Goal: Task Accomplishment & Management: Manage account settings

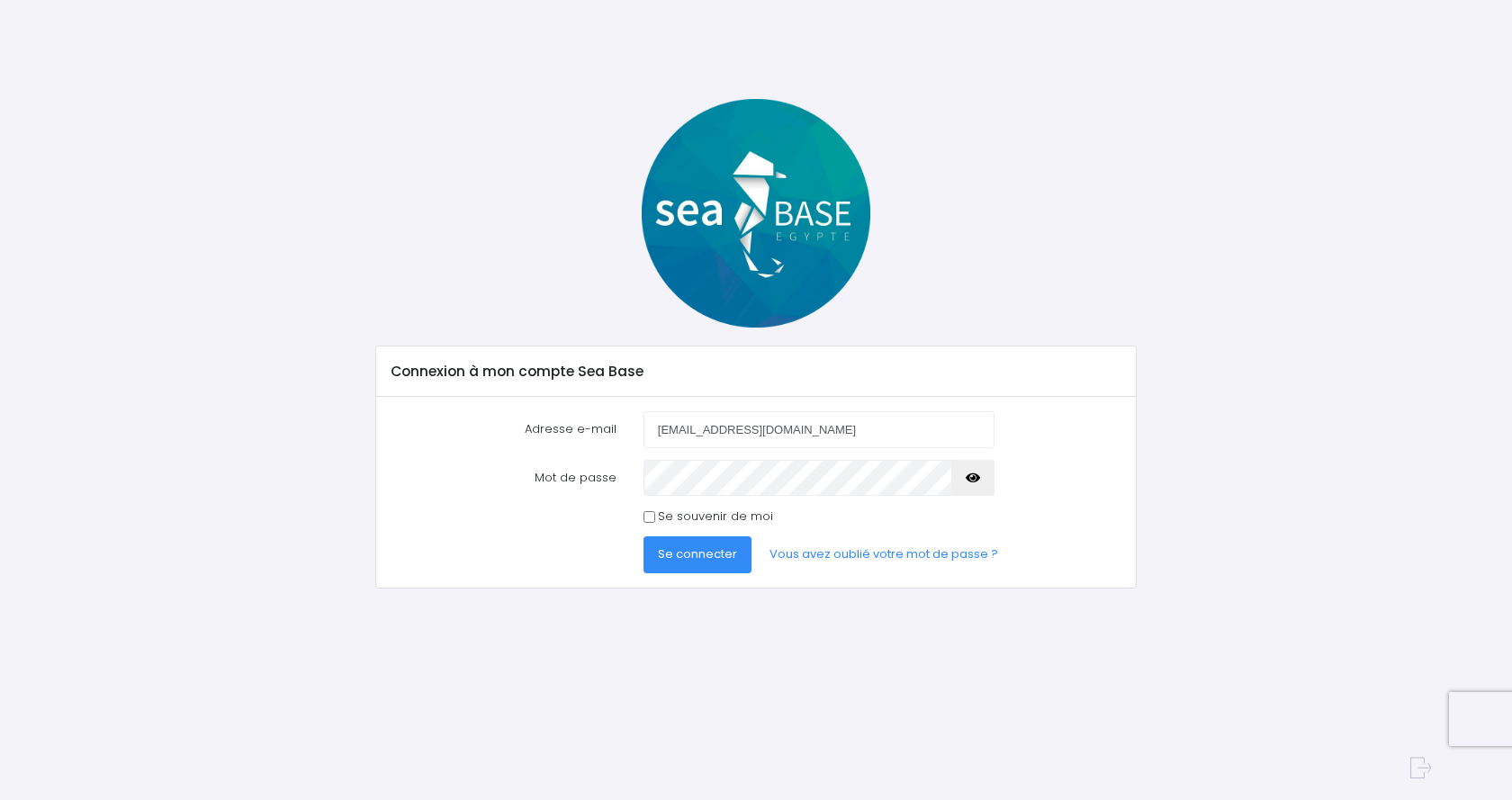
click at [653, 517] on input "Se souvenir de moi" at bounding box center [650, 517] width 12 height 12
checkbox input "true"
click at [712, 552] on span "Se connecter" at bounding box center [698, 554] width 79 height 17
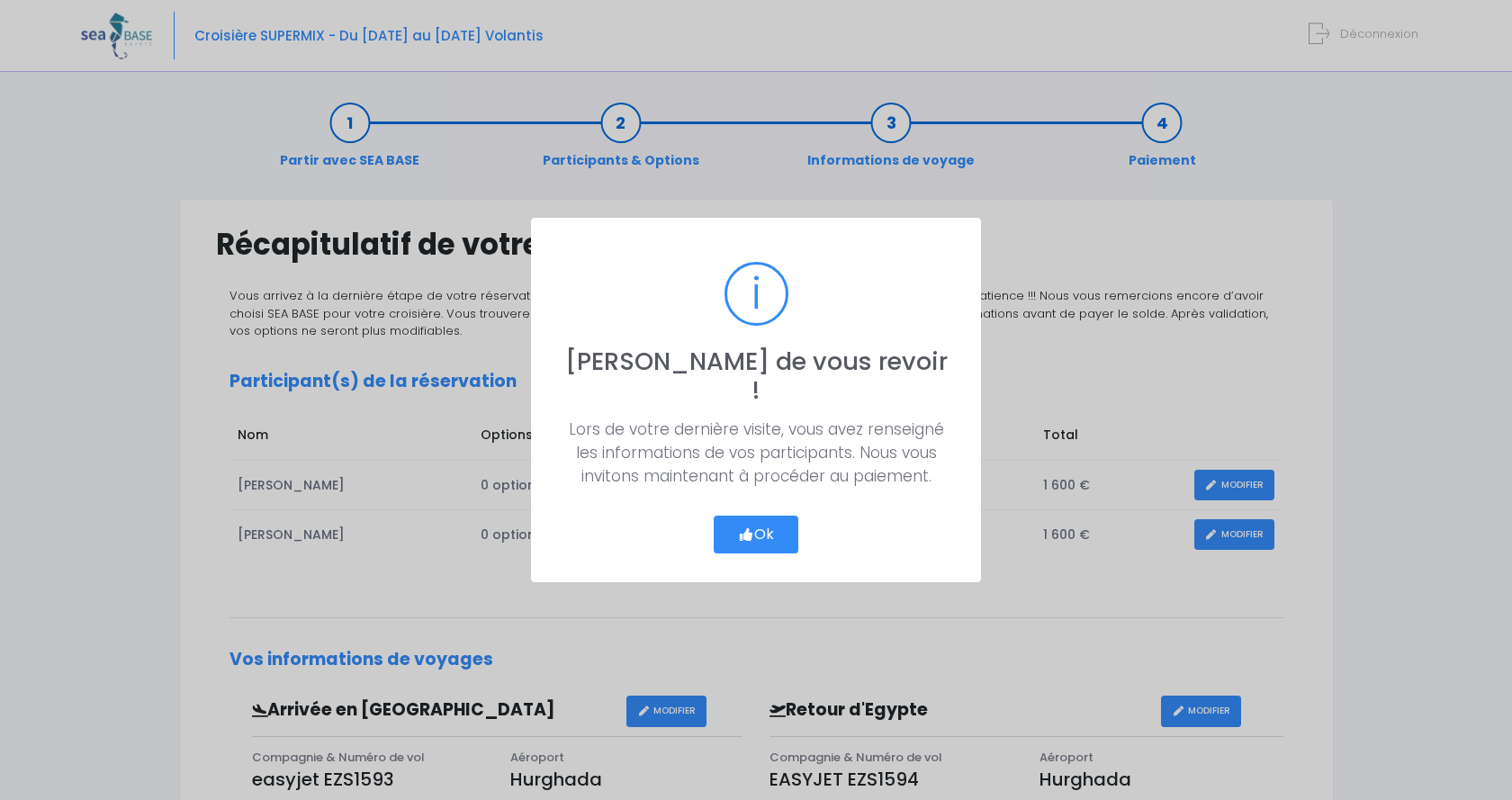
click at [756, 517] on button "Ok" at bounding box center [756, 534] width 85 height 38
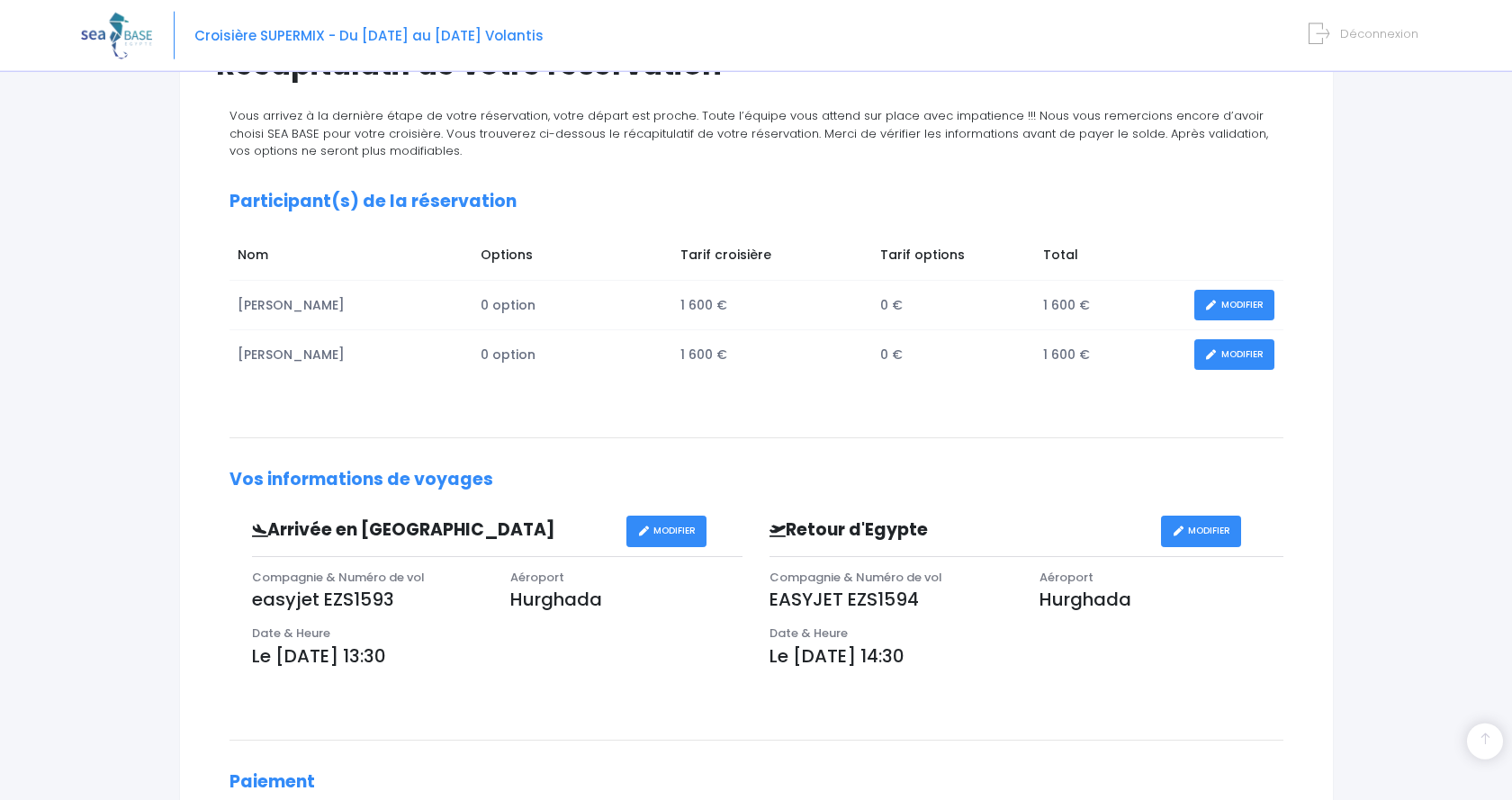
scroll to position [149, 0]
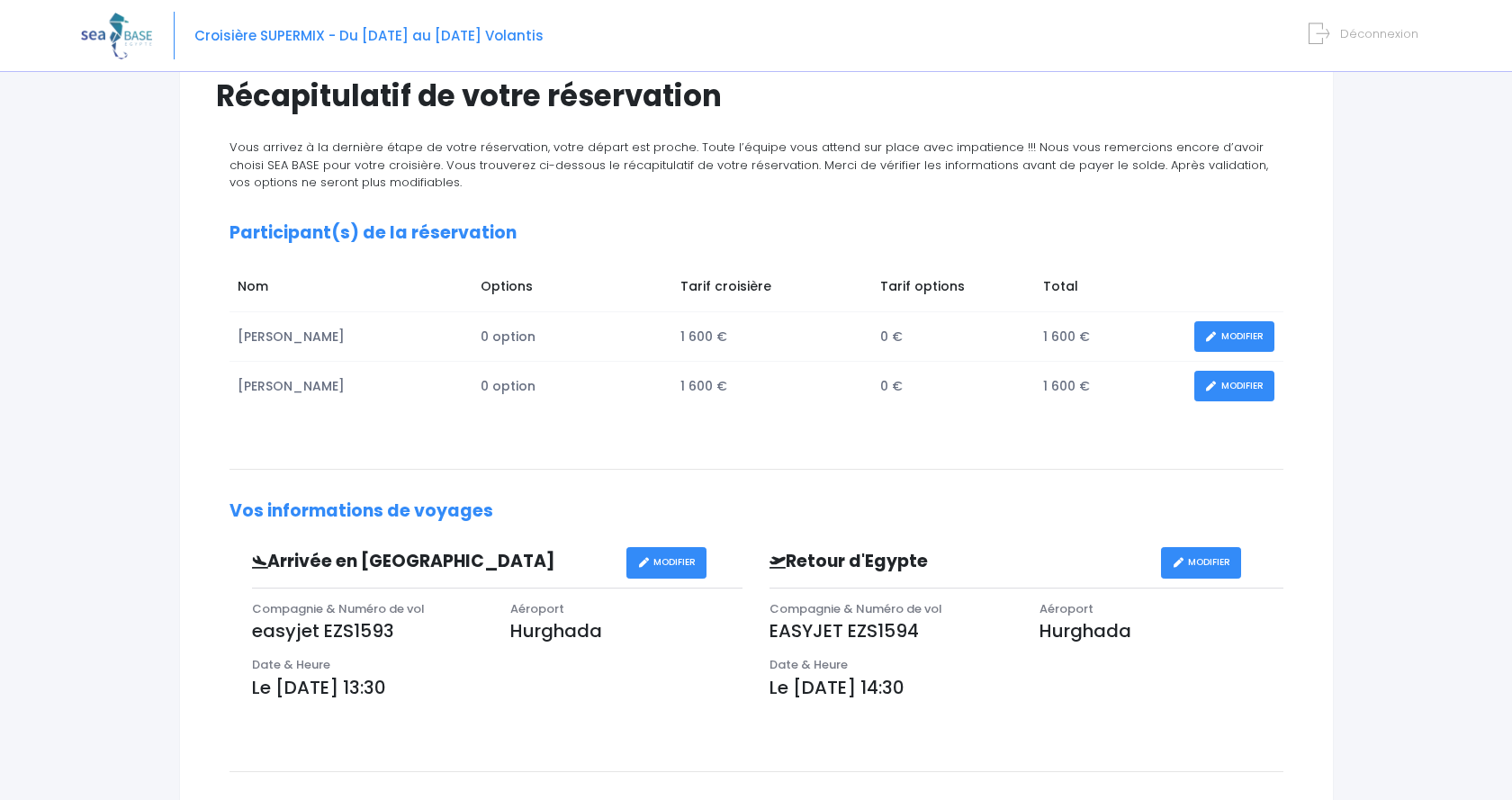
click at [1210, 568] on link "MODIFIER" at bounding box center [1201, 562] width 80 height 32
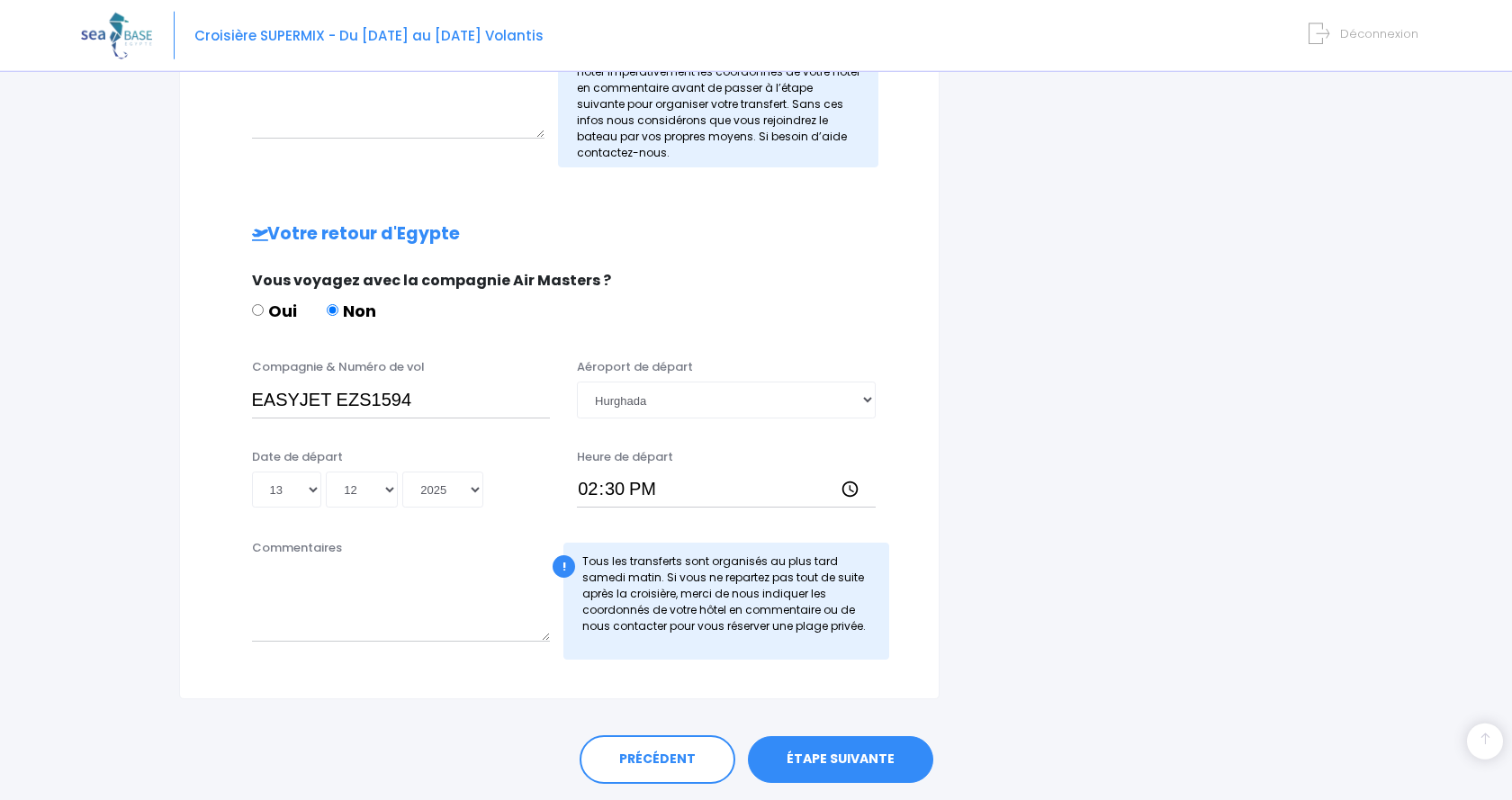
scroll to position [734, 0]
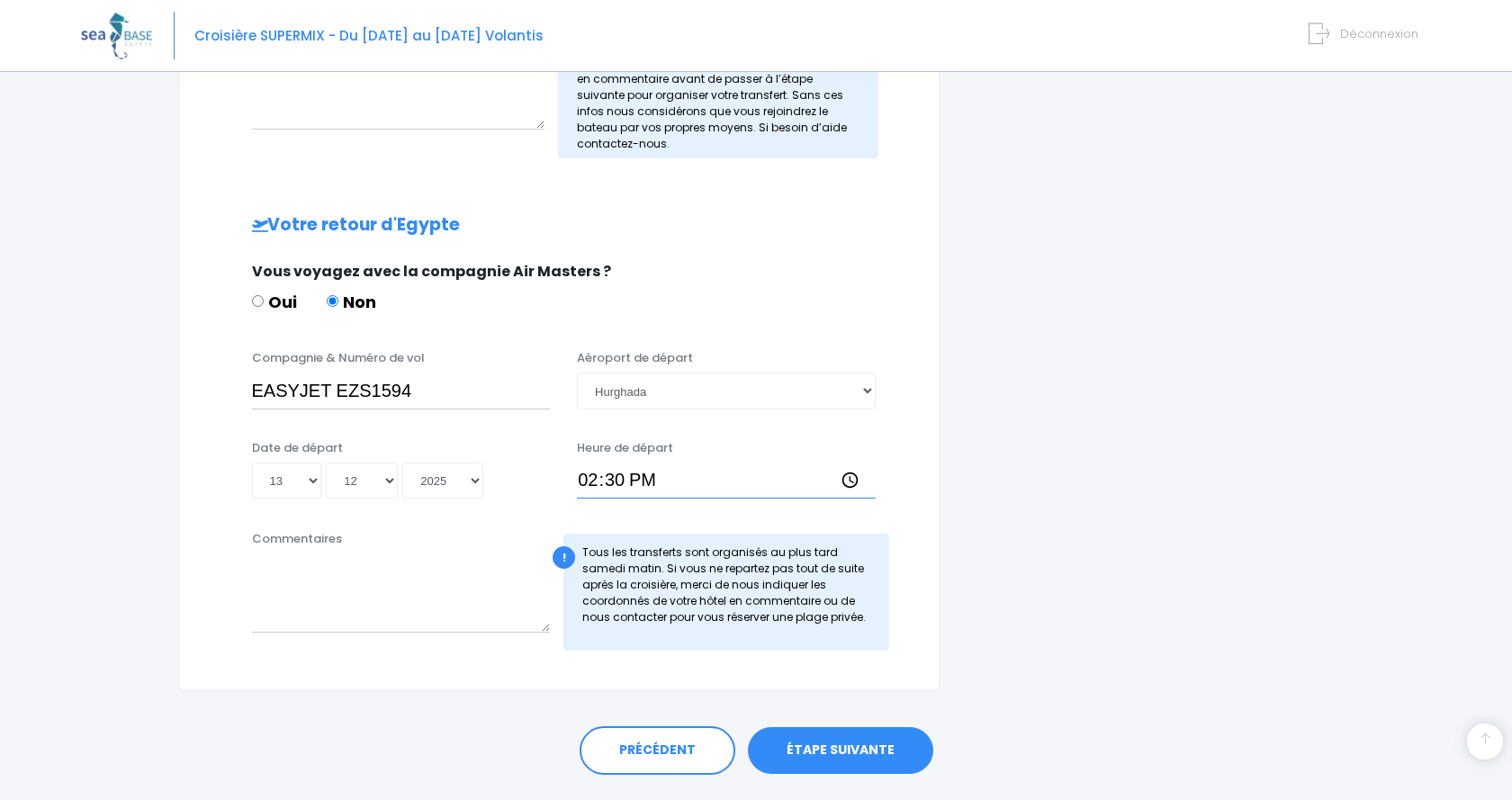
click at [643, 478] on input "14:30" at bounding box center [726, 480] width 299 height 36
click at [626, 479] on input "14:30" at bounding box center [726, 480] width 299 height 36
type input "14:25"
click at [858, 752] on link "ÉTAPE SUIVANTE" at bounding box center [841, 750] width 186 height 46
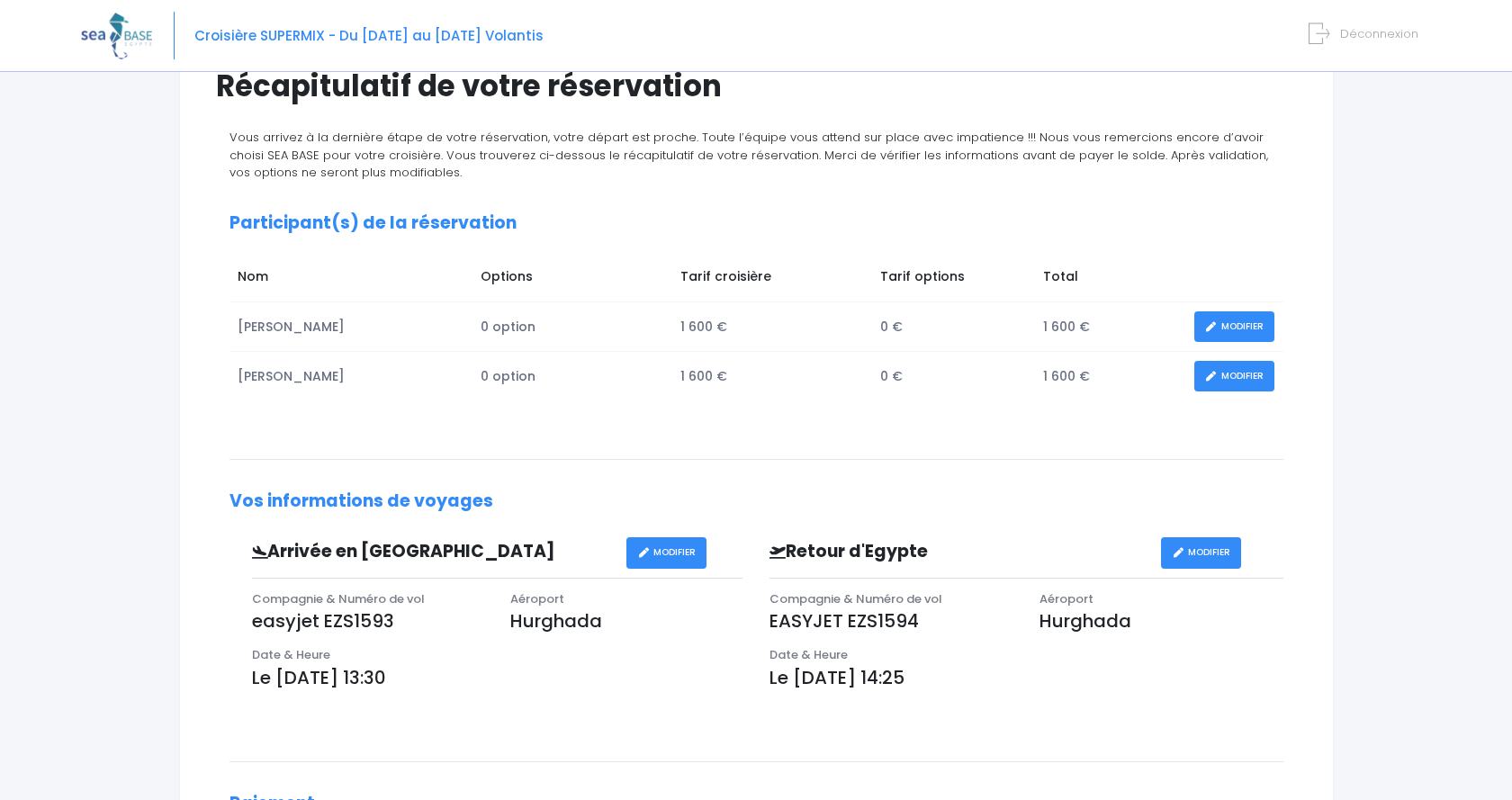
scroll to position [149, 0]
